Goal: Entertainment & Leisure: Consume media (video, audio)

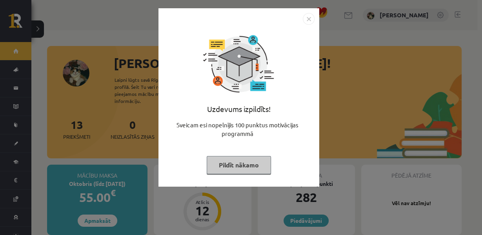
click at [241, 172] on button "Pildīt nākamo" at bounding box center [239, 165] width 64 height 18
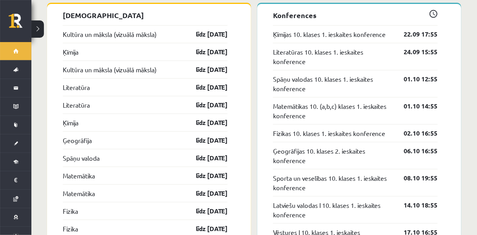
scroll to position [744, 0]
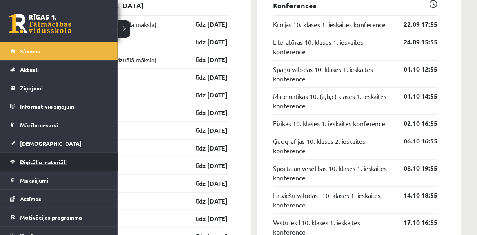
click at [32, 162] on span "Digitālie materiāli" at bounding box center [43, 161] width 47 height 7
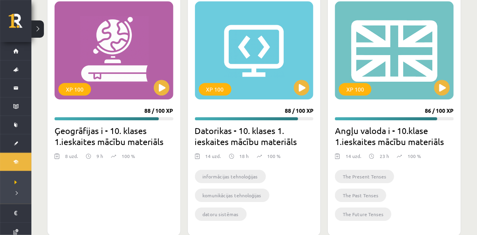
scroll to position [527, 0]
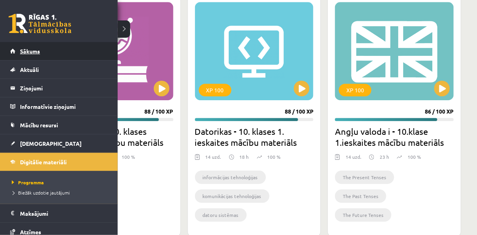
click at [31, 53] on span "Sākums" at bounding box center [30, 50] width 20 height 7
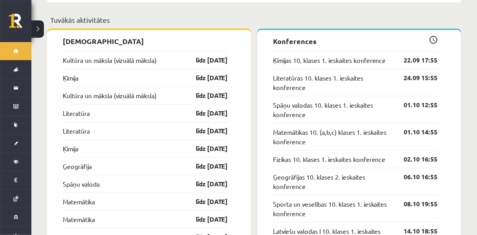
scroll to position [721, 0]
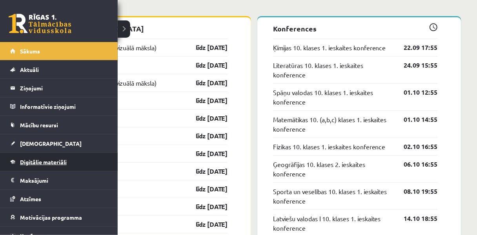
click at [65, 160] on span "Digitālie materiāli" at bounding box center [43, 161] width 47 height 7
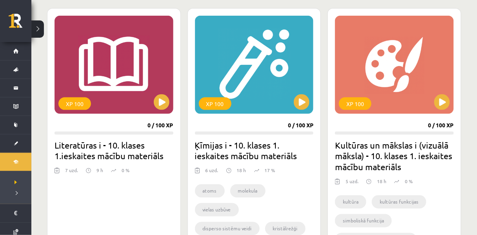
scroll to position [215, 0]
click at [304, 102] on button at bounding box center [302, 102] width 16 height 16
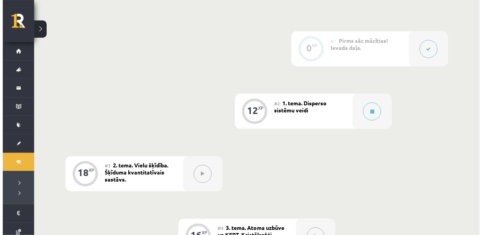
scroll to position [209, 0]
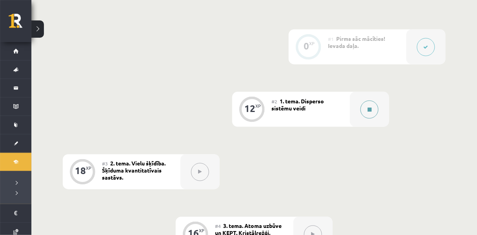
click at [373, 113] on button at bounding box center [370, 109] width 18 height 18
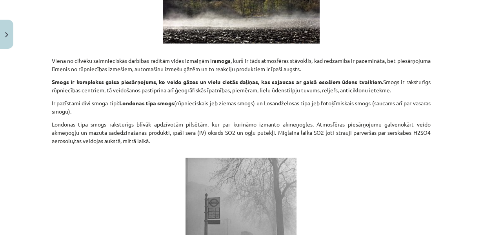
scroll to position [1660, 0]
